Goal: Information Seeking & Learning: Learn about a topic

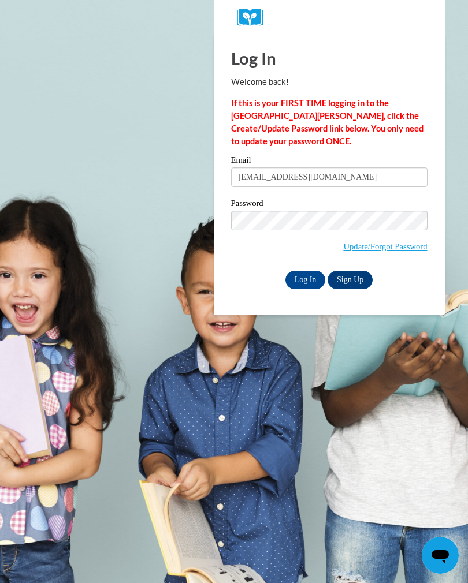
type input "[EMAIL_ADDRESS][DOMAIN_NAME]"
click at [303, 281] on input "Log In" at bounding box center [305, 280] width 40 height 18
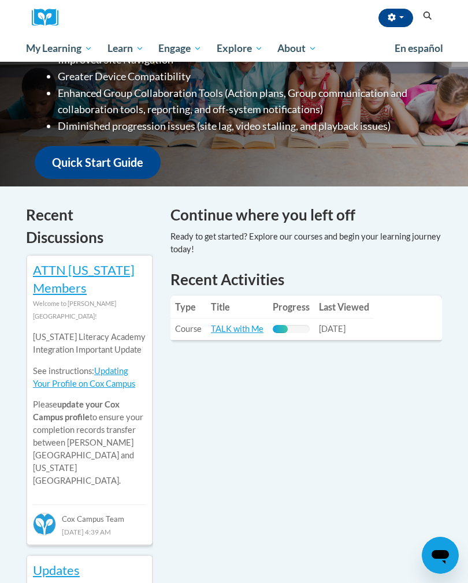
scroll to position [245, 0]
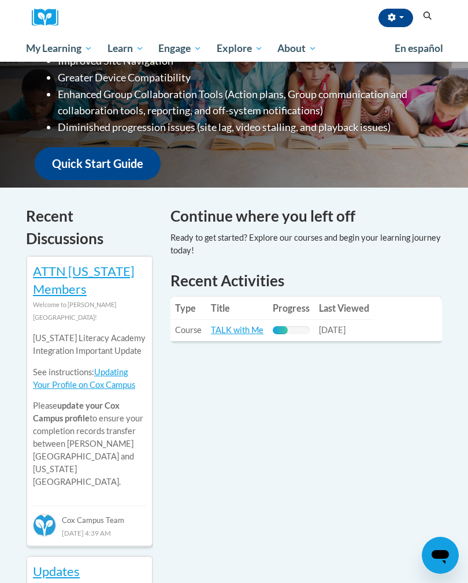
click at [232, 326] on link "TALK with Me" at bounding box center [237, 330] width 53 height 10
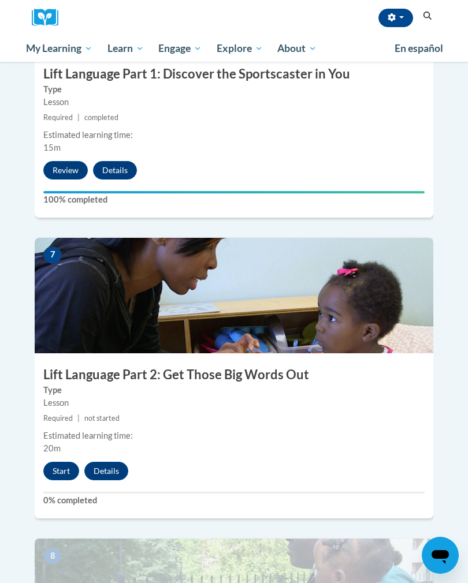
scroll to position [1903, 0]
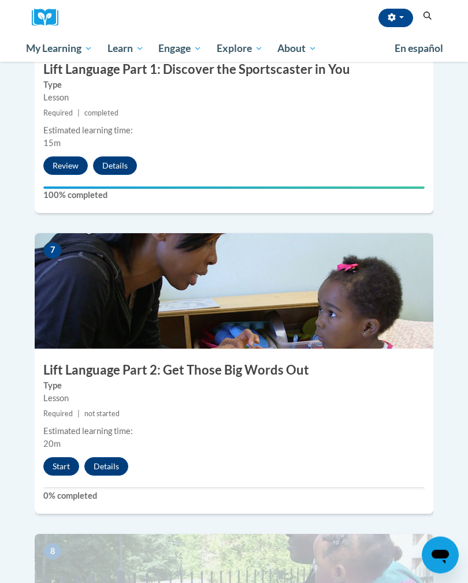
click at [64, 458] on button "Start" at bounding box center [61, 467] width 36 height 18
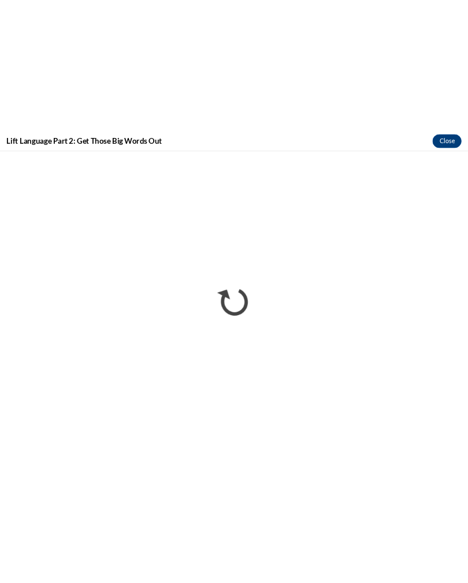
scroll to position [2118, 0]
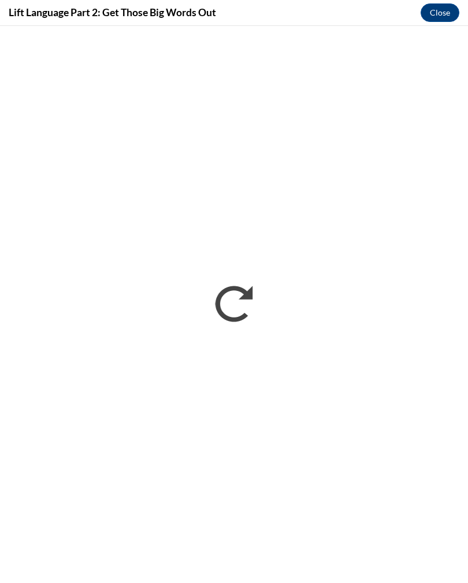
click at [434, 8] on button "Close" at bounding box center [439, 12] width 39 height 18
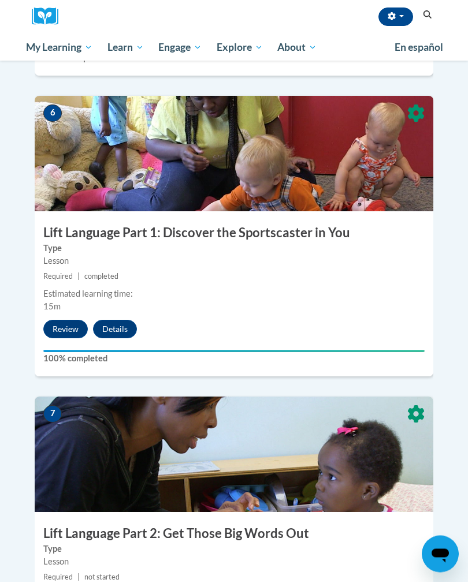
scroll to position [1737, 0]
